Goal: Information Seeking & Learning: Understand process/instructions

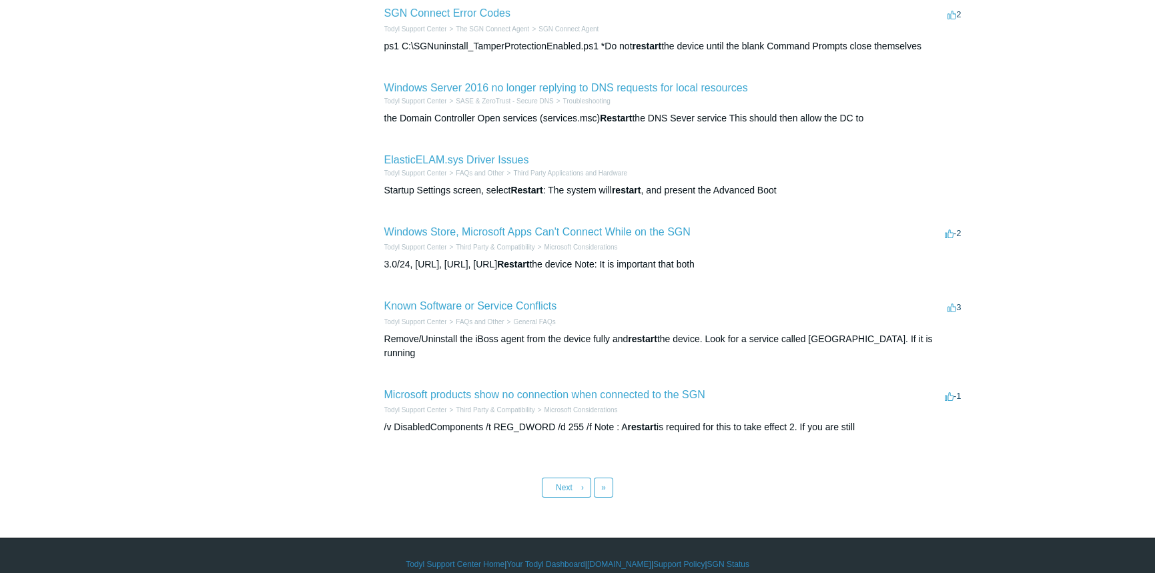
scroll to position [451, 0]
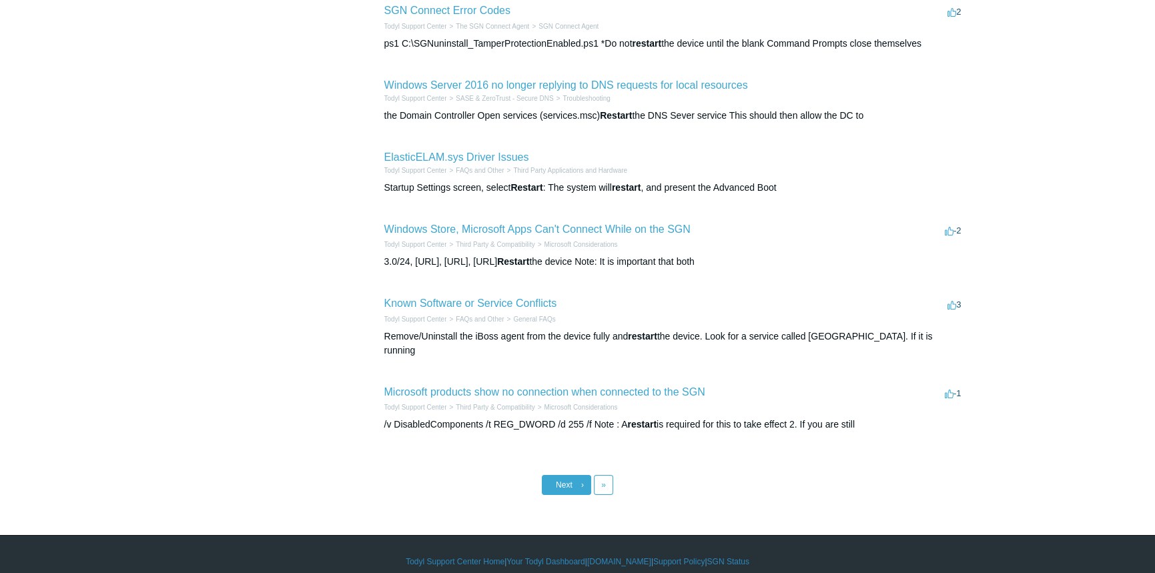
click at [571, 475] on link "Next ›" at bounding box center [566, 485] width 49 height 20
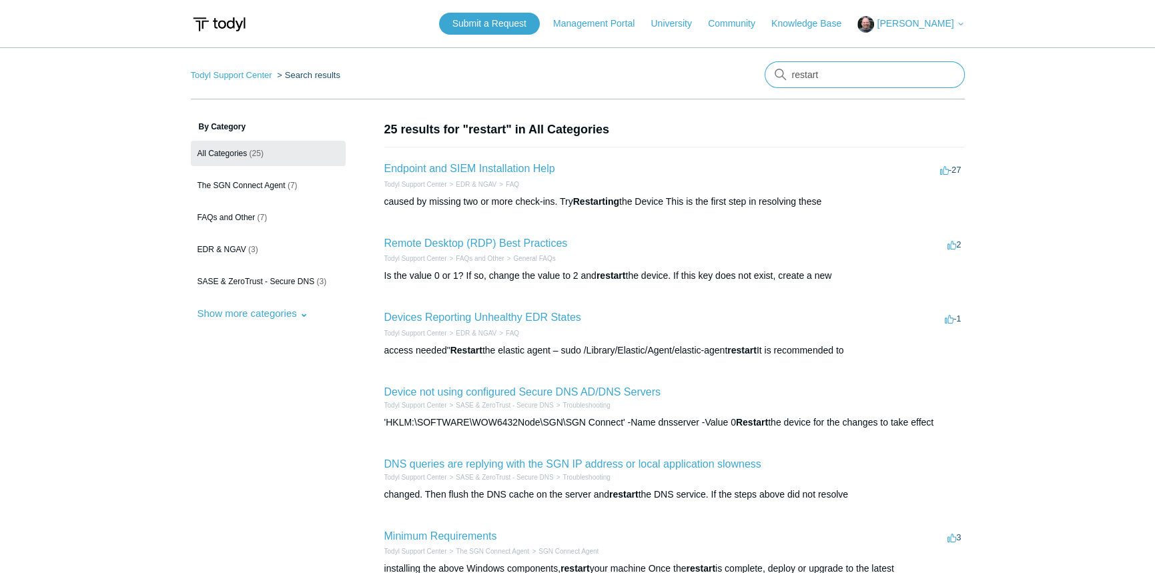
click at [820, 82] on input "restart" at bounding box center [865, 74] width 200 height 27
drag, startPoint x: 831, startPoint y: 76, endPoint x: 758, endPoint y: 70, distance: 73.7
click at [758, 70] on nav "Todyl Support Center Search results There are no matching results in this help …" at bounding box center [578, 80] width 774 height 38
type input "systemctl"
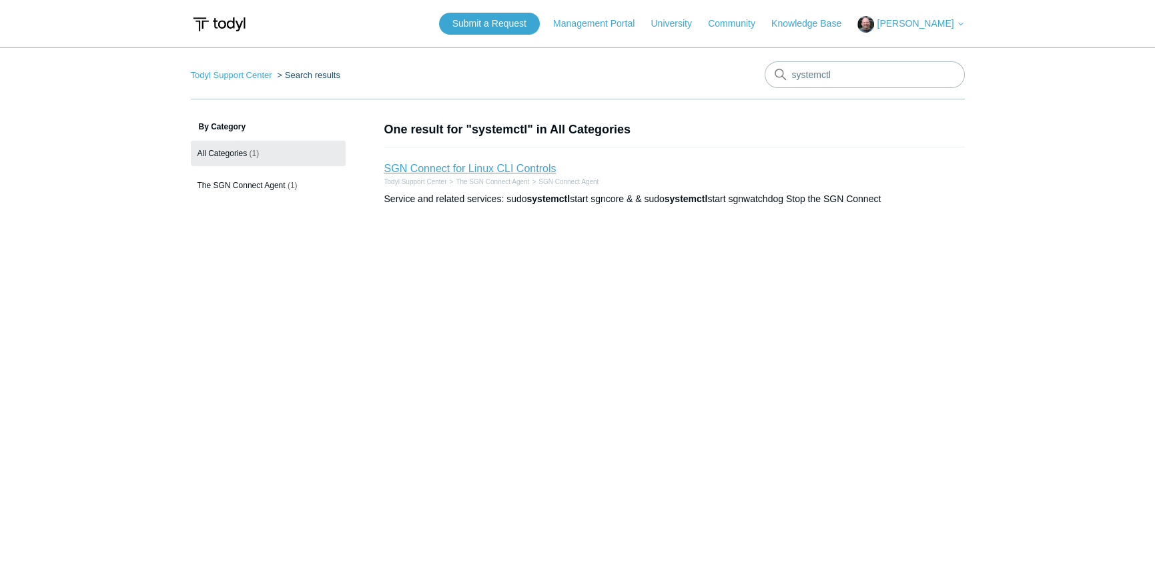
click at [464, 172] on link "SGN Connect for Linux CLI Controls" at bounding box center [470, 168] width 172 height 11
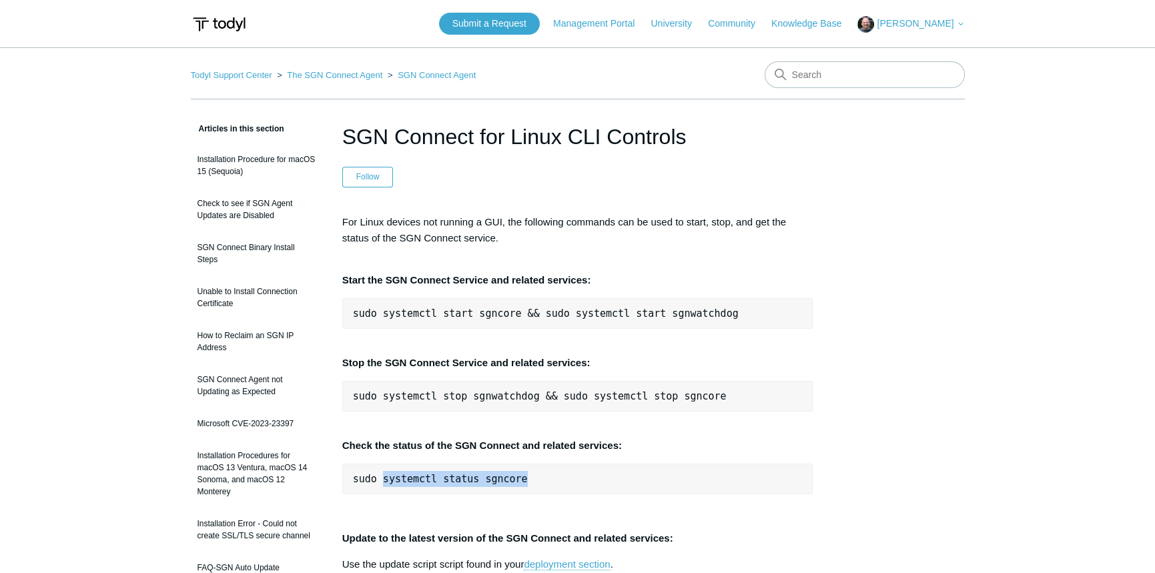
drag, startPoint x: 540, startPoint y: 482, endPoint x: 382, endPoint y: 481, distance: 157.5
click at [382, 481] on pre "sudo systemctl status sgncore" at bounding box center [577, 479] width 471 height 31
copy pre "systemctl status sgncore"
click at [828, 67] on input "Search" at bounding box center [865, 74] width 200 height 27
type input "sgnupdate"
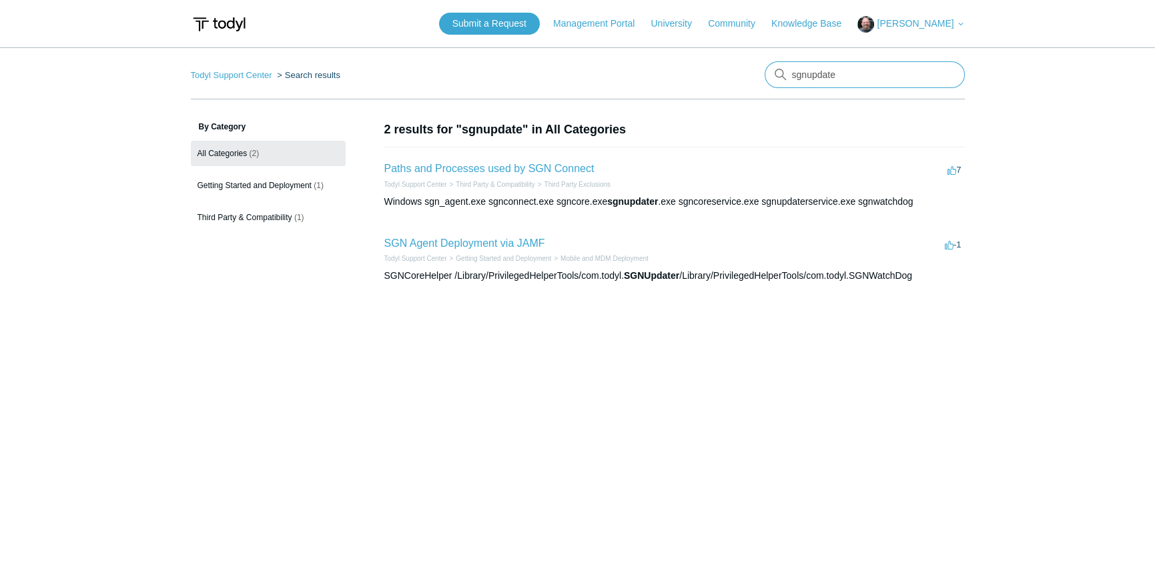
click at [864, 71] on input "sgnupdate" at bounding box center [865, 74] width 200 height 27
type input "sgnupdater"
click at [491, 240] on link "SGN Agent Deployment via JAMF" at bounding box center [464, 243] width 161 height 11
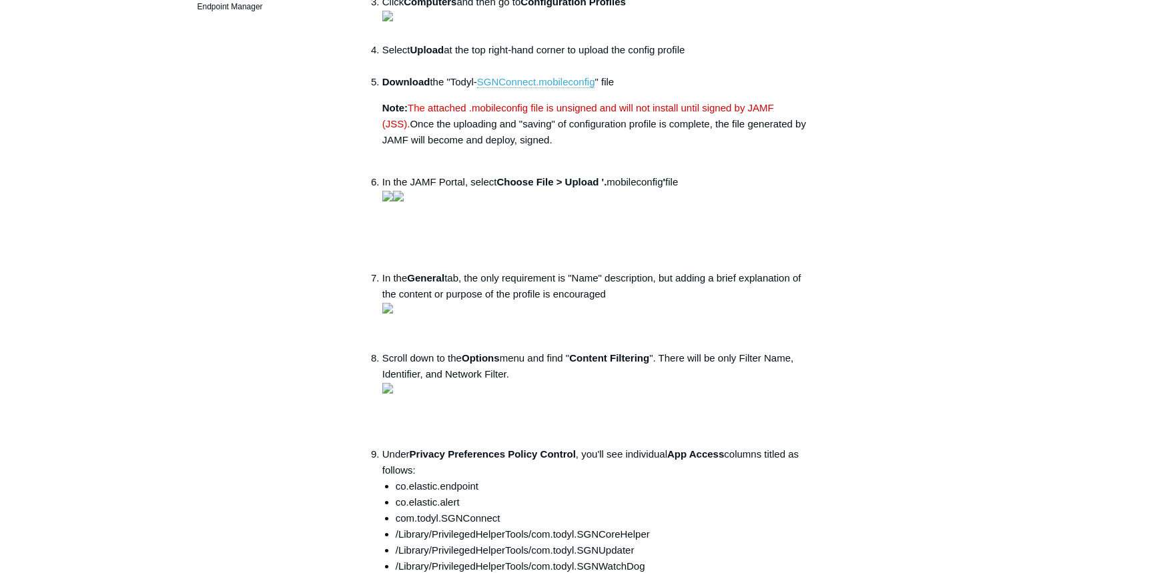
scroll to position [467, 0]
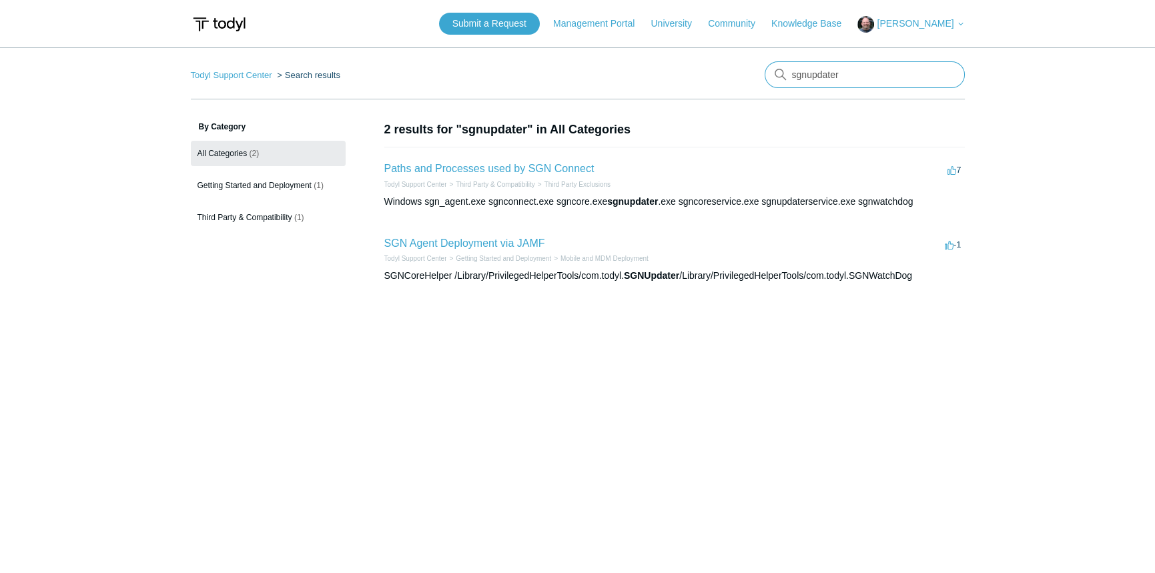
click at [890, 80] on input "sgnupdater" at bounding box center [865, 74] width 200 height 27
type input "sgnupdater.exe"
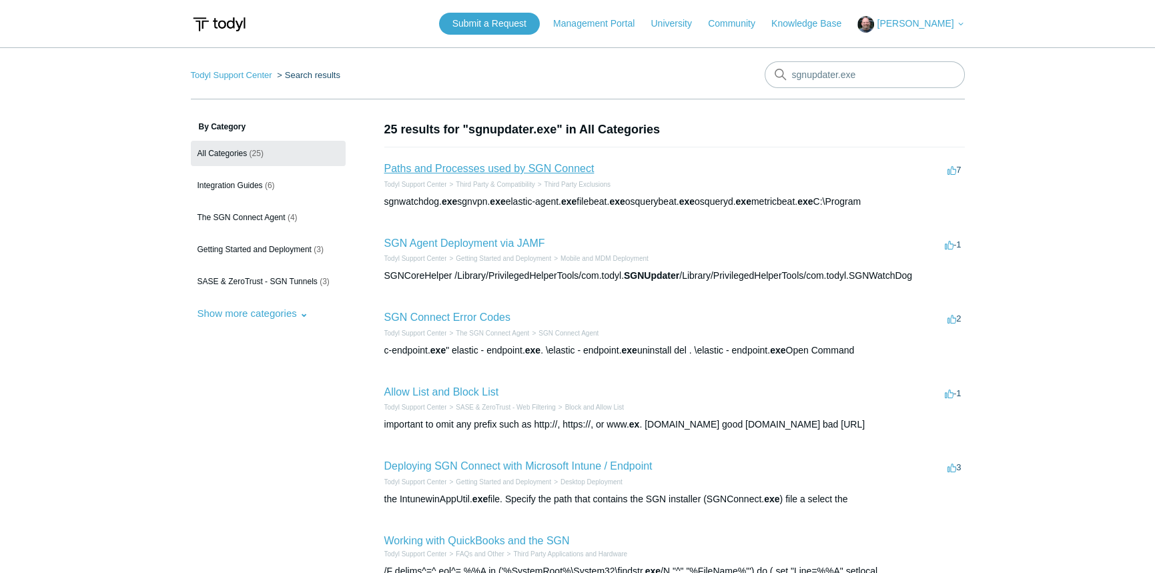
click at [543, 166] on link "Paths and Processes used by SGN Connect" at bounding box center [489, 168] width 210 height 11
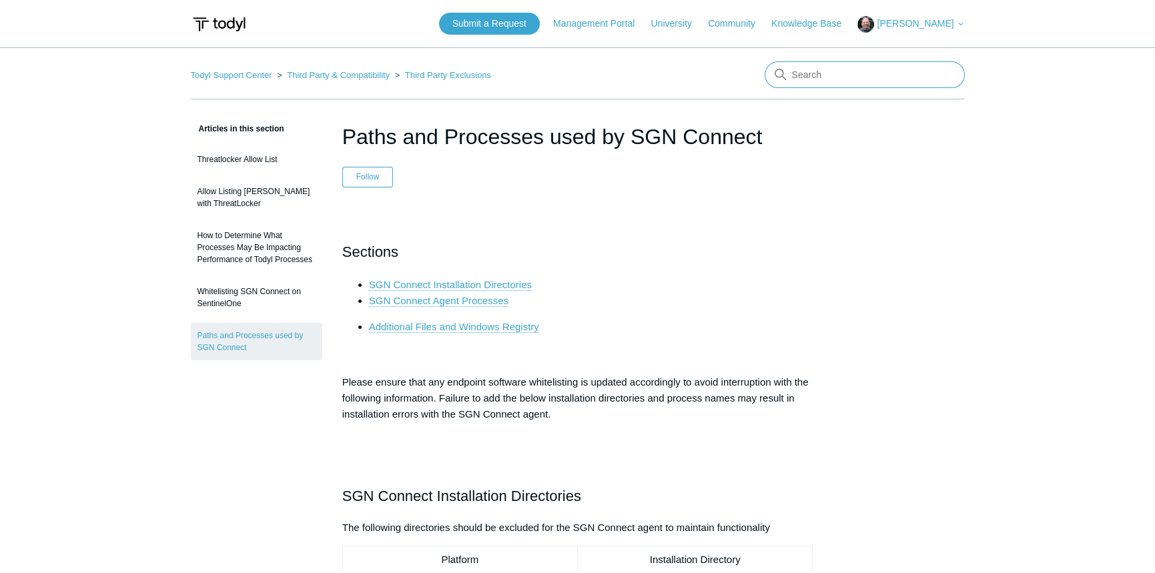
click at [825, 76] on input "Search" at bounding box center [865, 74] width 200 height 27
type input "sgnupdater"
click at [227, 257] on link "How to Determine What Processes May Be Impacting Performance of Todyl Processes" at bounding box center [256, 247] width 131 height 49
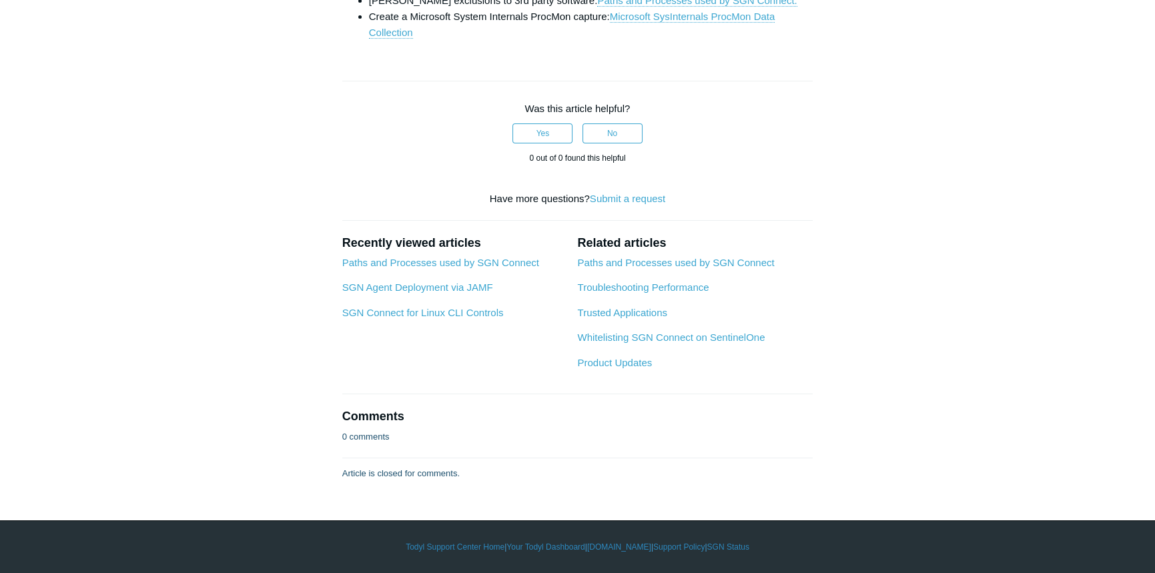
scroll to position [1508, 0]
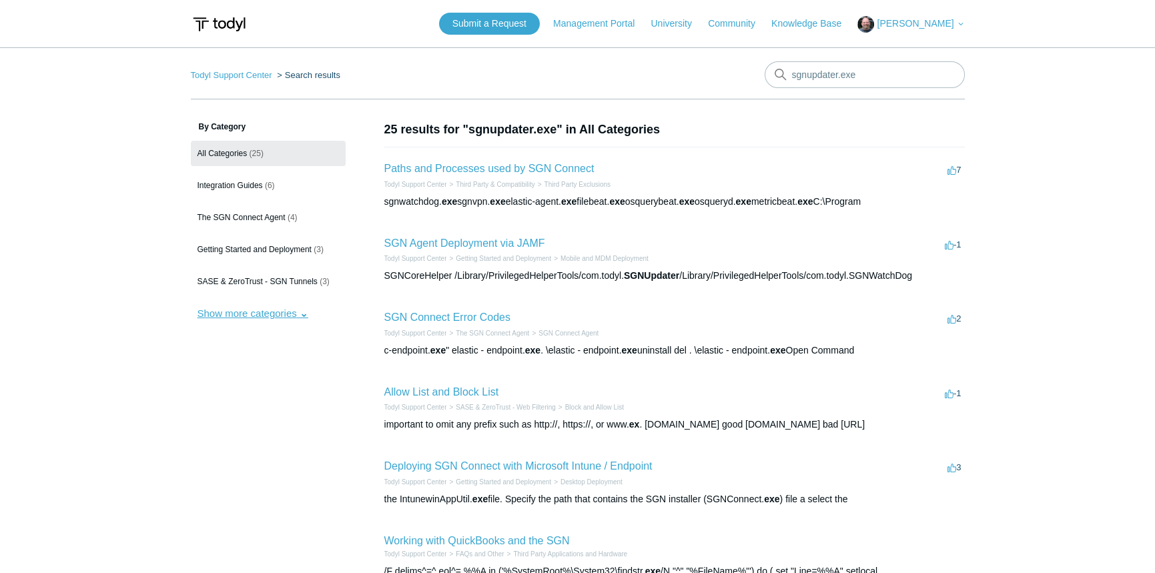
click at [274, 315] on button "Show more categories" at bounding box center [253, 313] width 124 height 25
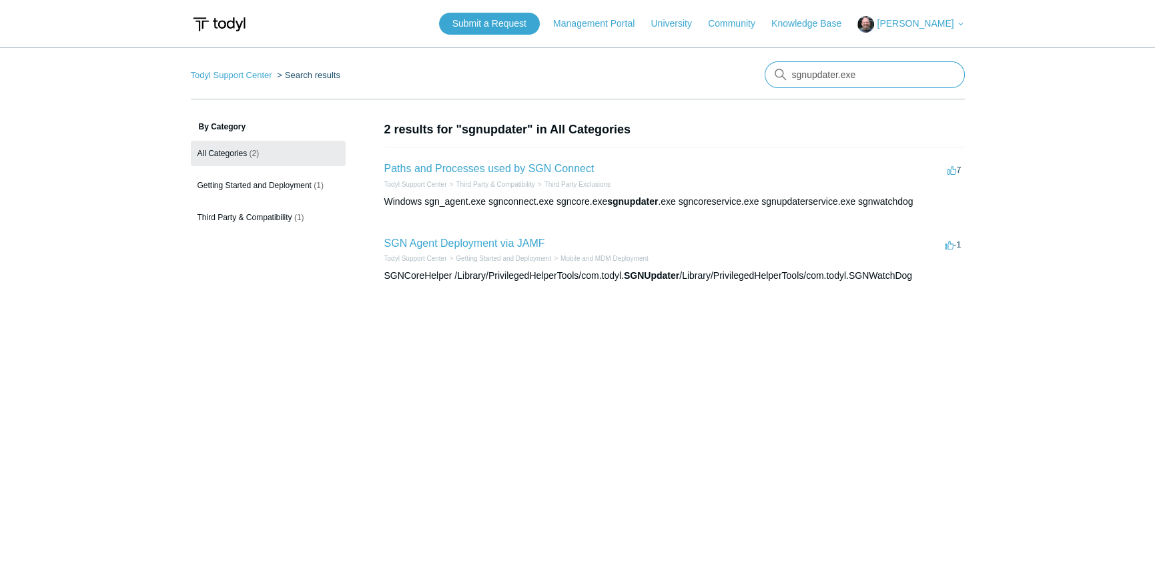
click at [814, 74] on input "sgnupdater.exe" at bounding box center [865, 74] width 200 height 27
drag, startPoint x: 865, startPoint y: 77, endPoint x: 780, endPoint y: 81, distance: 85.5
click at [780, 81] on input "sgnupdater.exe" at bounding box center [865, 74] width 200 height 27
type input "systemctl"
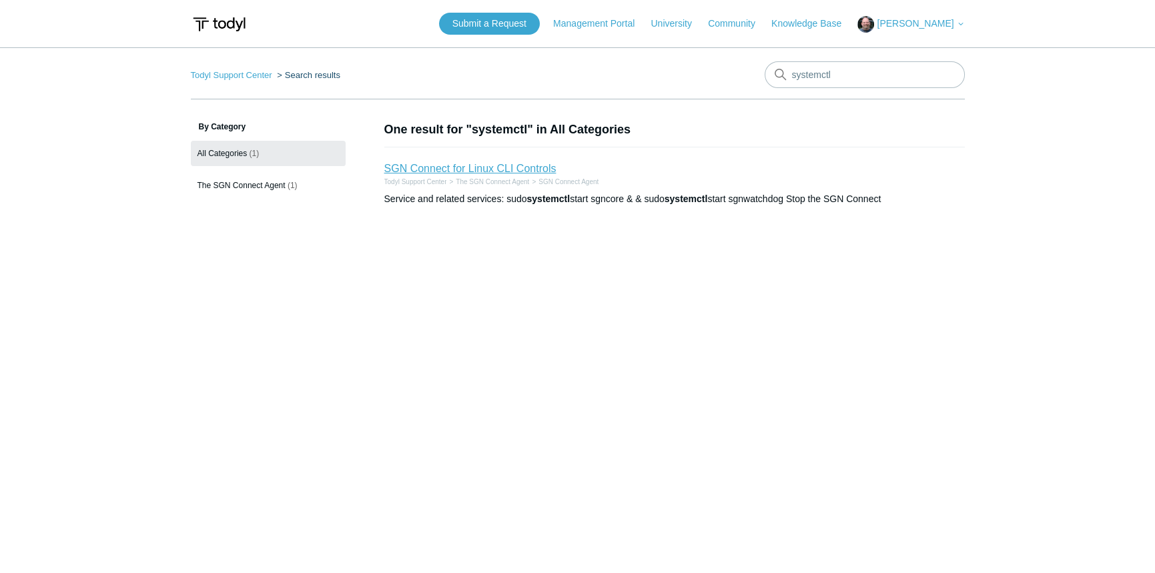
click at [458, 166] on link "SGN Connect for Linux CLI Controls" at bounding box center [470, 168] width 172 height 11
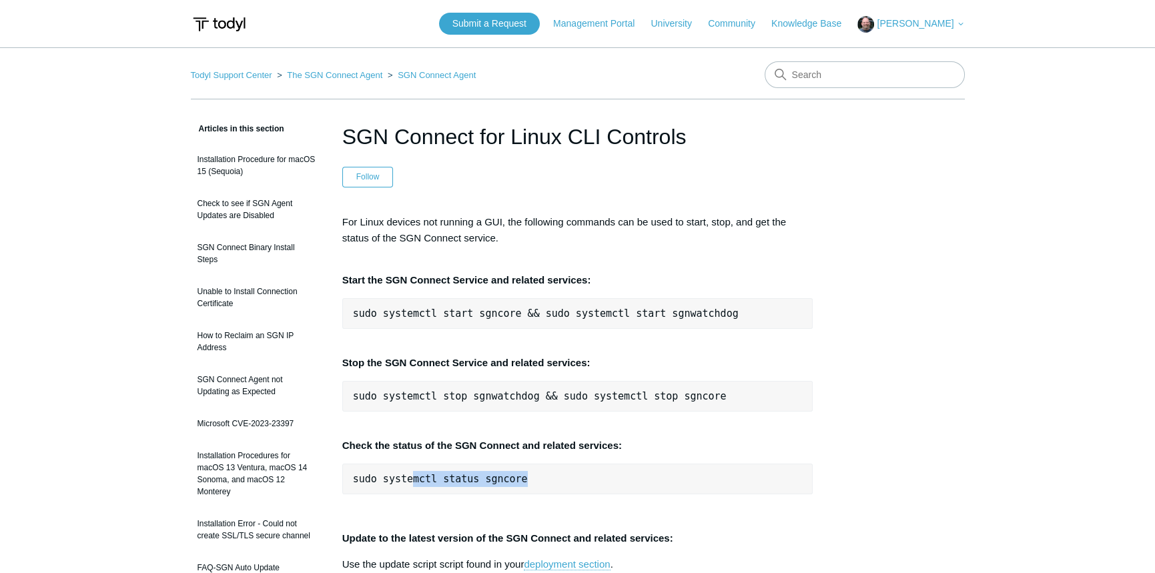
drag, startPoint x: 515, startPoint y: 479, endPoint x: 407, endPoint y: 475, distance: 108.2
click at [407, 475] on pre "sudo systemctl status sgncore" at bounding box center [577, 479] width 471 height 31
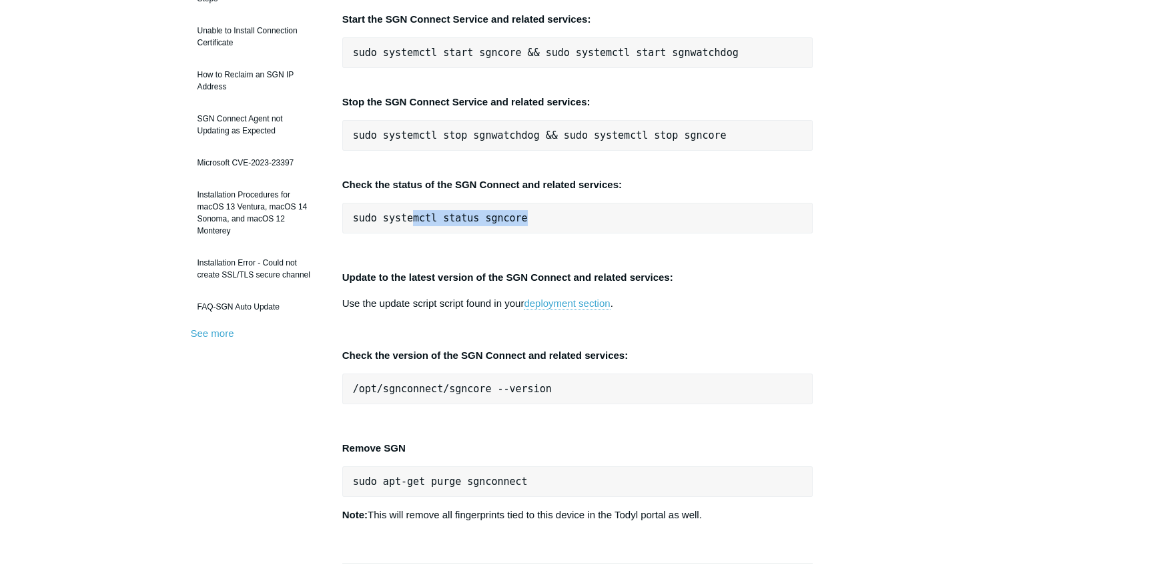
scroll to position [267, 0]
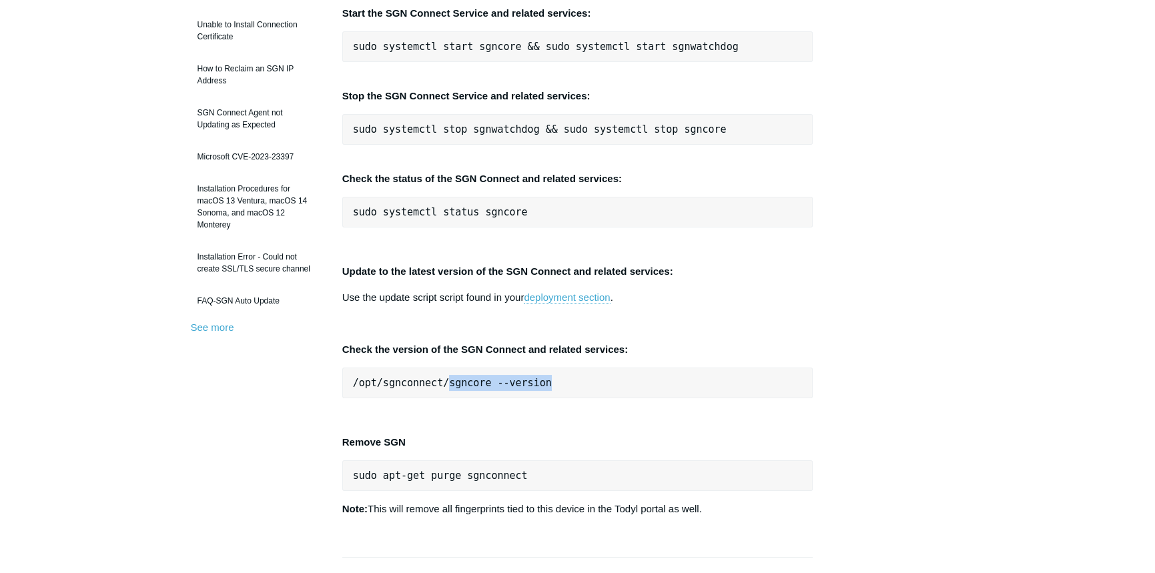
drag, startPoint x: 542, startPoint y: 384, endPoint x: 441, endPoint y: 390, distance: 101.7
click at [441, 390] on pre "/opt/sgnconnect/sgncore --version" at bounding box center [577, 383] width 471 height 31
copy pre "sgncore --version"
click at [466, 394] on pre "/opt/sgnconnect/sgncore --version" at bounding box center [577, 383] width 471 height 31
drag, startPoint x: 537, startPoint y: 380, endPoint x: 348, endPoint y: 374, distance: 189.0
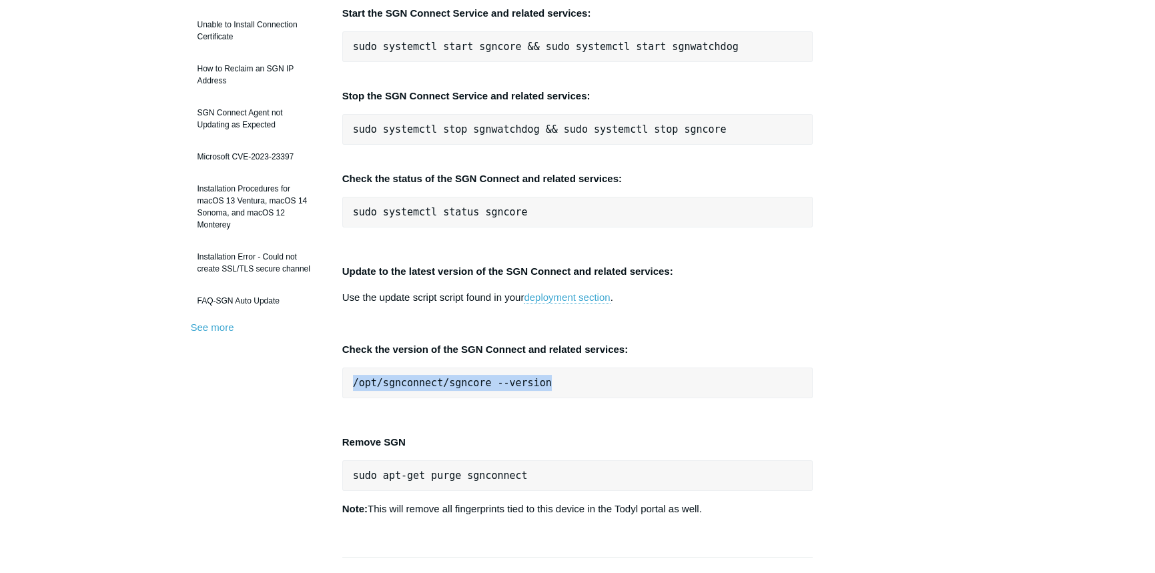
click at [348, 374] on pre "/opt/sgnconnect/sgncore --version" at bounding box center [577, 383] width 471 height 31
copy pre "/opt/sgnconnect/sgncore --version"
drag, startPoint x: 255, startPoint y: 294, endPoint x: 263, endPoint y: 296, distance: 8.1
click at [255, 294] on link "FAQ-SGN Auto Update" at bounding box center [256, 300] width 131 height 25
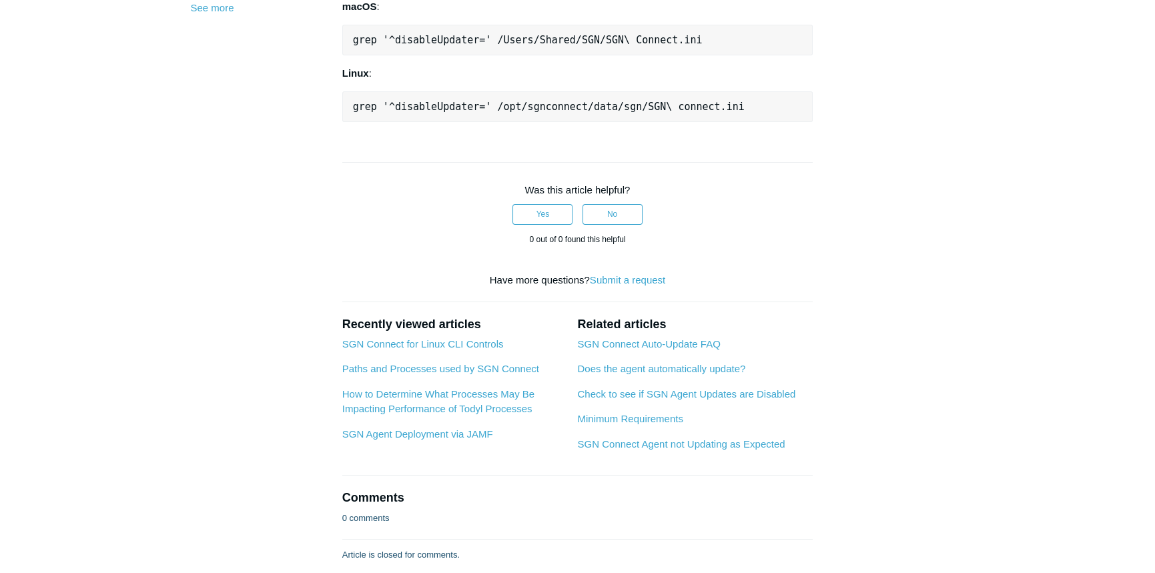
scroll to position [601, 0]
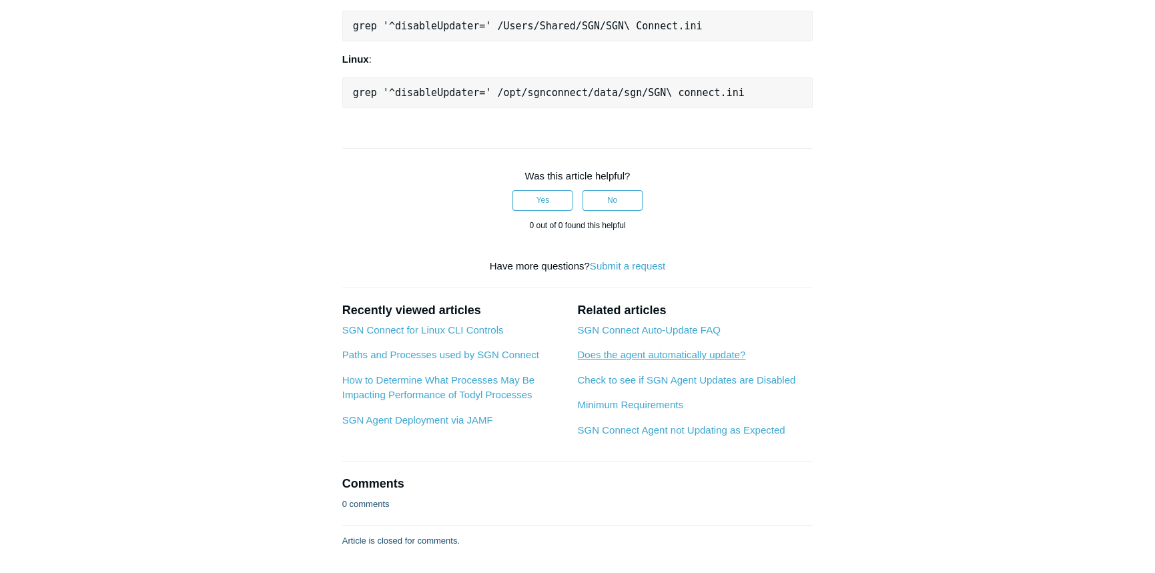
click at [708, 349] on link "Does the agent automatically update?" at bounding box center [661, 354] width 168 height 11
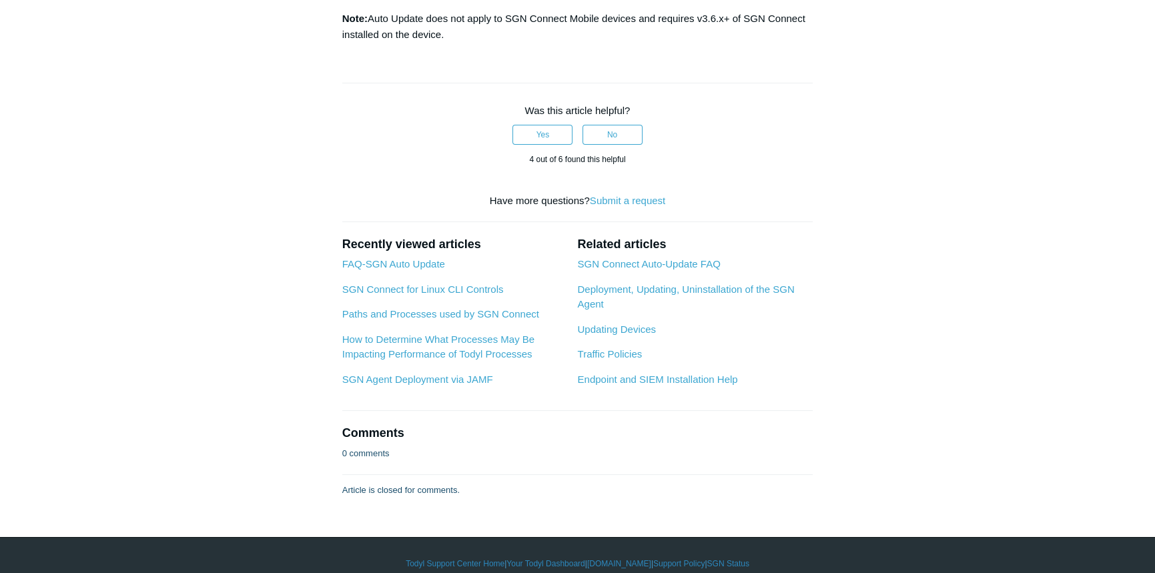
scroll to position [471, 0]
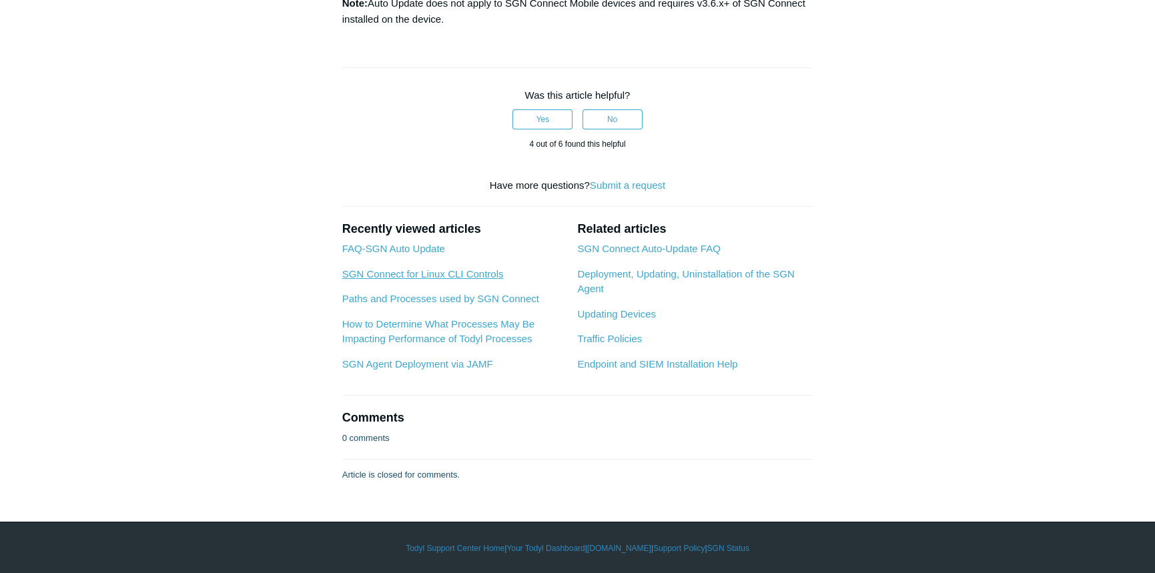
click at [414, 274] on link "SGN Connect for Linux CLI Controls" at bounding box center [423, 273] width 162 height 11
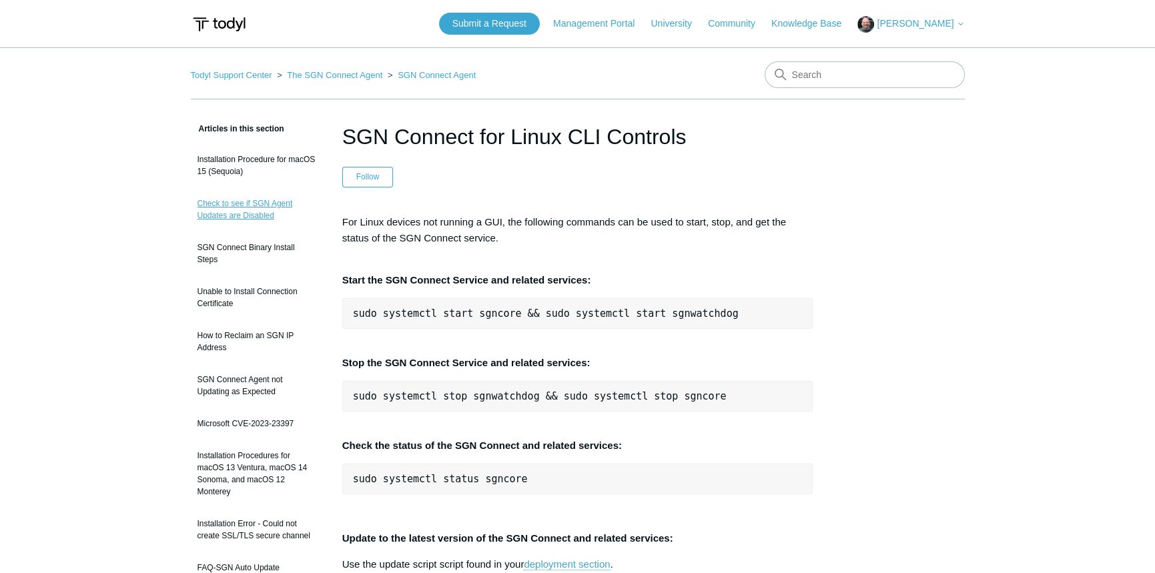
click at [255, 218] on link "Check to see if SGN Agent Updates are Disabled" at bounding box center [256, 209] width 131 height 37
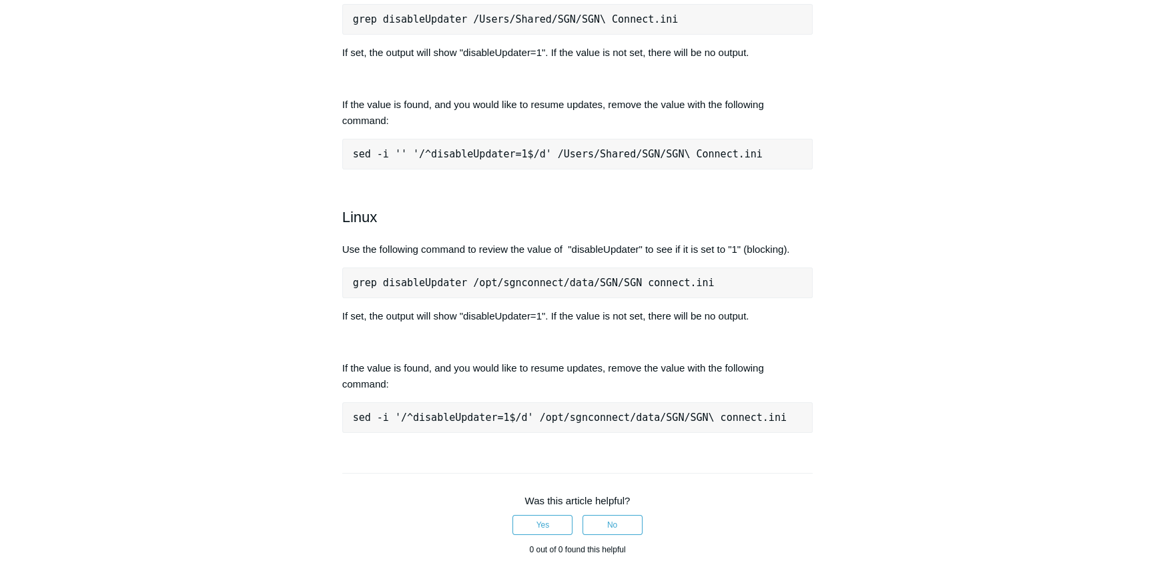
scroll to position [734, 0]
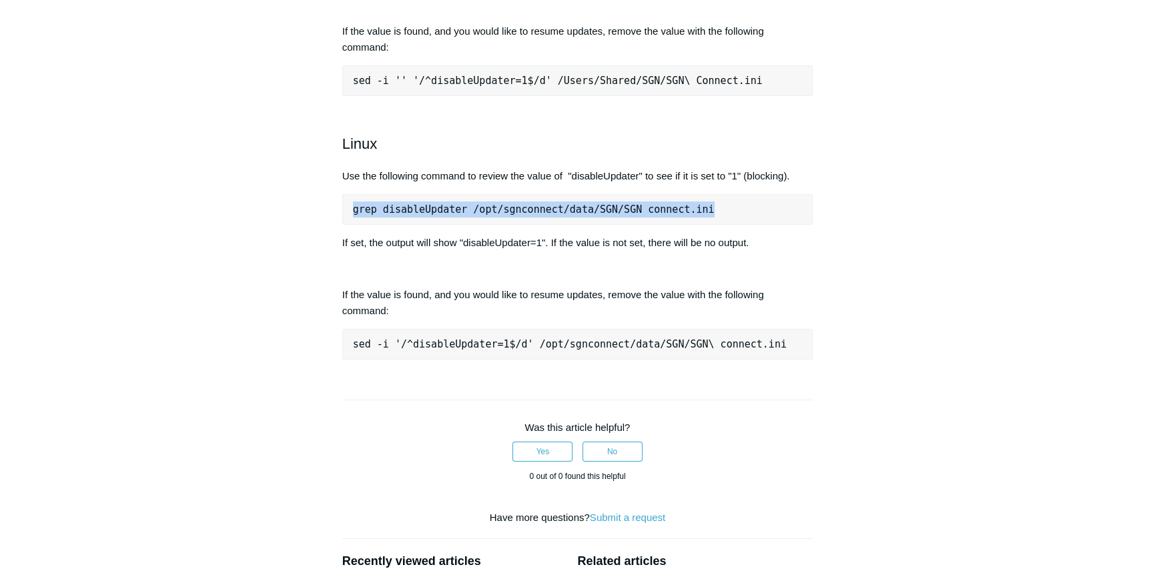
drag, startPoint x: 701, startPoint y: 233, endPoint x: 354, endPoint y: 232, distance: 347.1
click at [354, 225] on pre "grep disableUpdater /opt/sgnconnect/data/SGN/SGN connect.ini" at bounding box center [577, 209] width 471 height 31
copy pre "grep disableUpdater /opt/sgnconnect/data/SGN/SGN connect.ini"
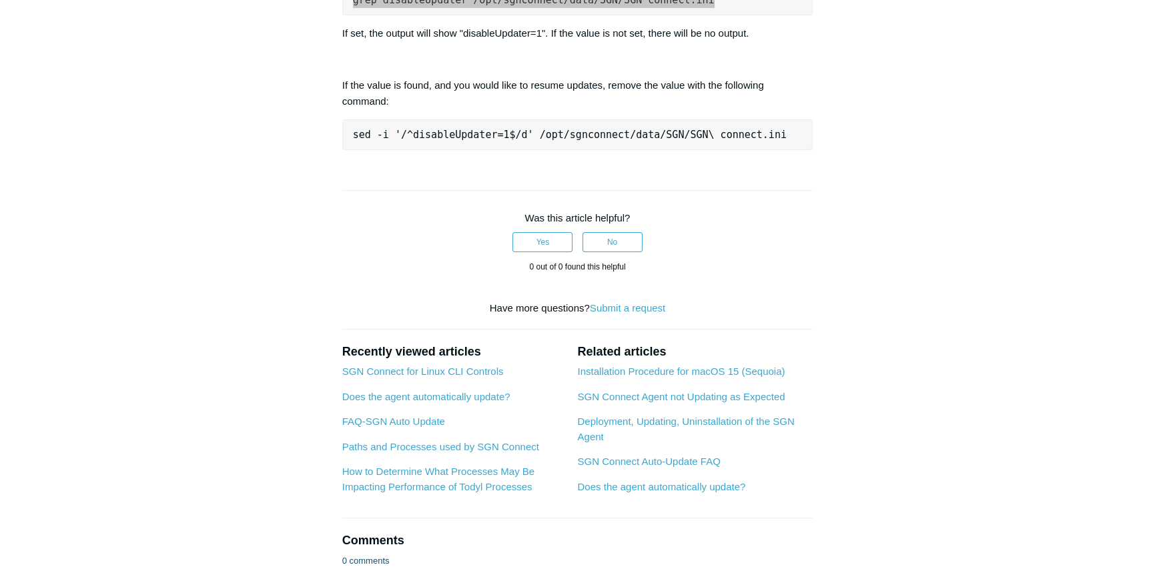
scroll to position [1068, 0]
